Goal: Task Accomplishment & Management: Manage account settings

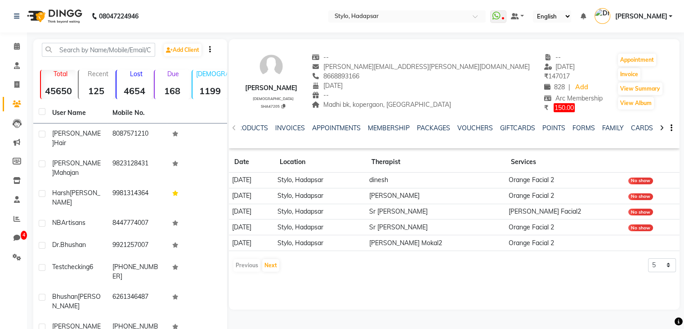
scroll to position [0, 158]
click at [619, 126] on ul "NOTES FORMULA SERVICES PRODUCTS INVOICES APPOINTMENTS MEMBERSHIP PACKAGES VOUCH…" at bounding box center [371, 127] width 571 height 9
click at [627, 127] on link "WALLET" at bounding box center [637, 128] width 26 height 8
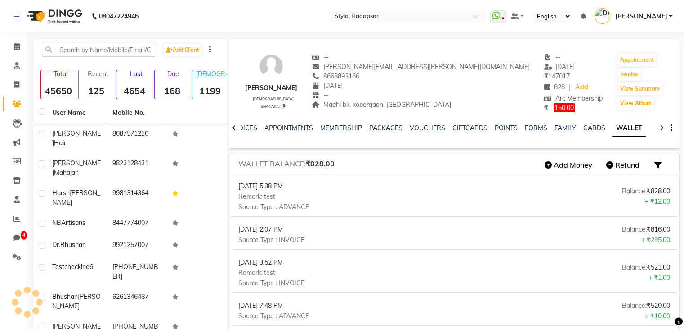
scroll to position [0, 60]
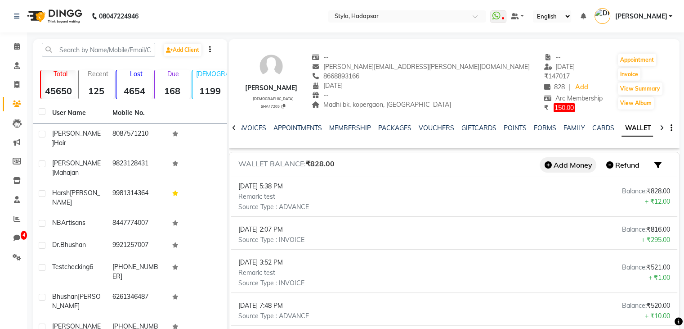
click at [564, 161] on button "Add Money" at bounding box center [568, 164] width 57 height 15
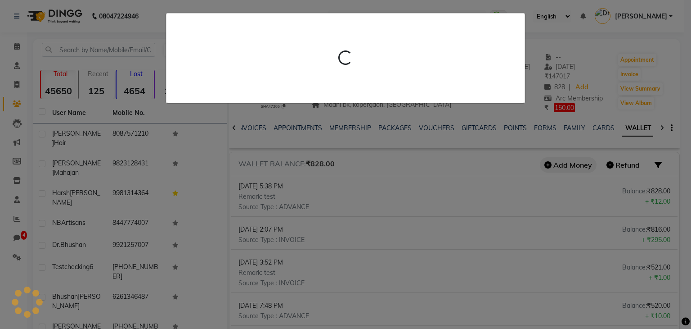
select select "23"
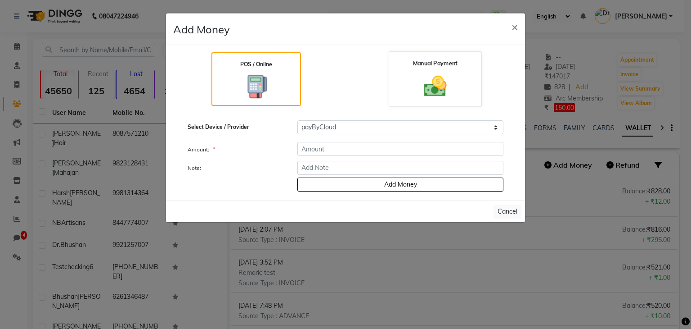
click at [420, 93] on img at bounding box center [435, 86] width 37 height 26
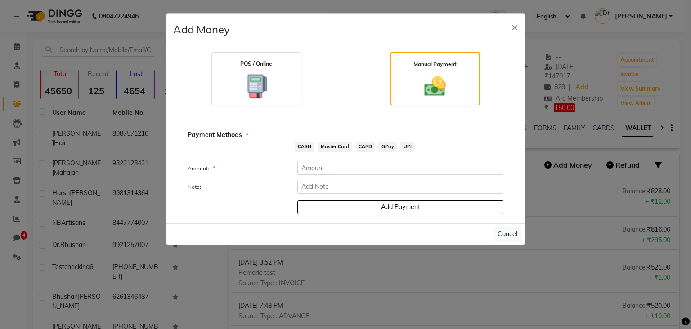
click at [301, 147] on span "CASH" at bounding box center [304, 146] width 19 height 10
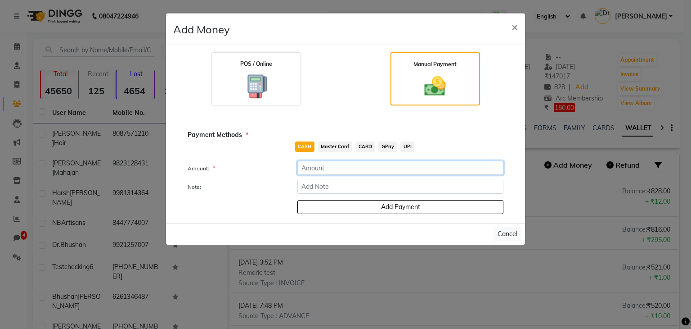
click at [322, 173] on input "number" at bounding box center [400, 168] width 206 height 14
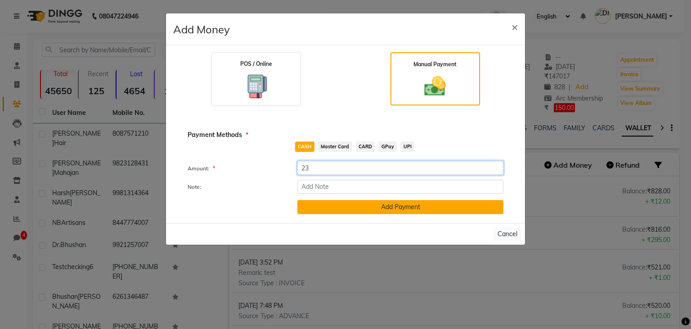
type input "23"
click at [361, 205] on button "Add Payment" at bounding box center [400, 207] width 206 height 14
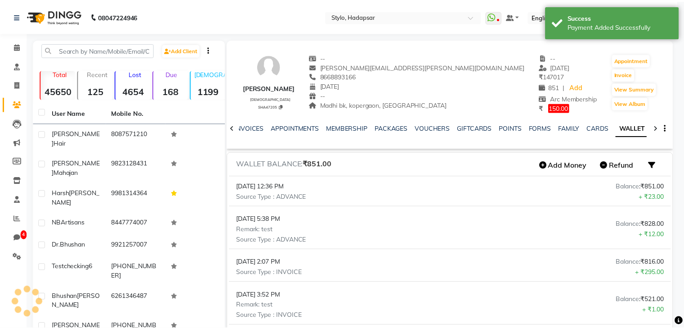
scroll to position [0, 55]
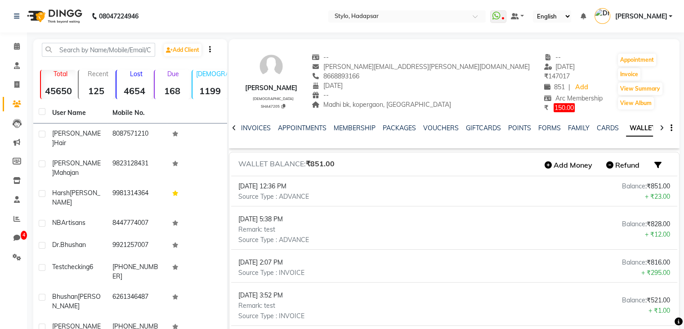
click at [245, 15] on nav "08047224946 Select Location × Stylo, Hadapsar WhatsApp Status ✕ Status: Disconn…" at bounding box center [342, 16] width 684 height 32
